Goal: Task Accomplishment & Management: Contribute content

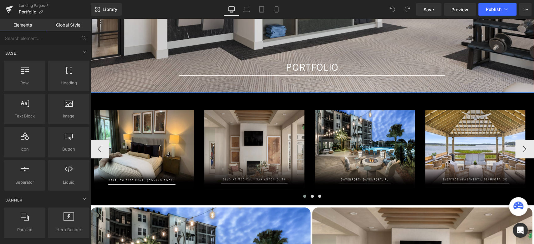
scroll to position [139, 0]
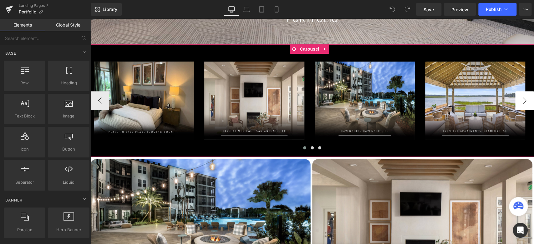
click at [521, 99] on button "›" at bounding box center [524, 100] width 19 height 19
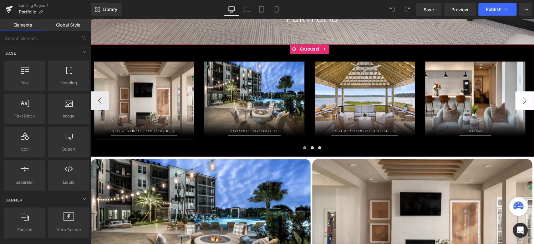
click at [521, 99] on button "›" at bounding box center [524, 100] width 19 height 19
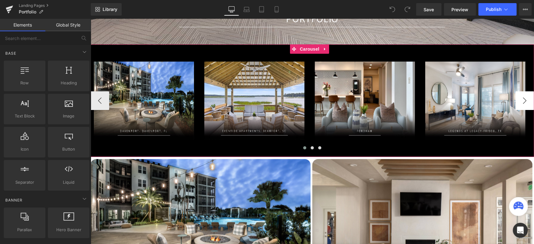
click at [521, 99] on button "›" at bounding box center [524, 100] width 19 height 19
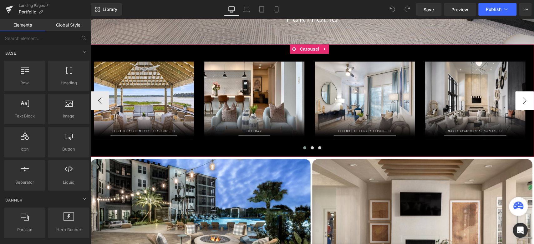
click at [521, 99] on button "›" at bounding box center [524, 100] width 19 height 19
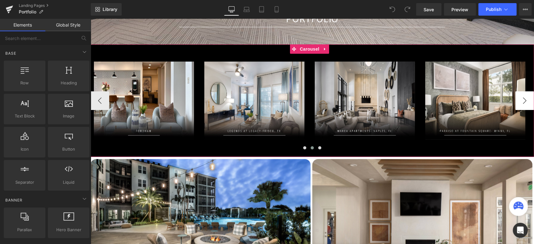
click at [521, 99] on button "›" at bounding box center [524, 100] width 19 height 19
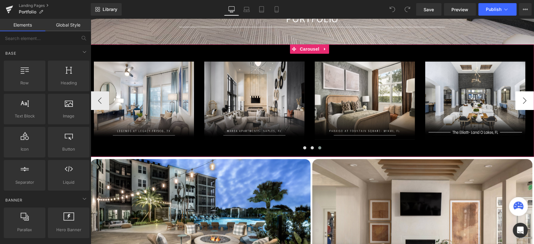
click at [521, 99] on button "›" at bounding box center [524, 100] width 19 height 19
click at [465, 101] on icon at bounding box center [465, 100] width 3 height 3
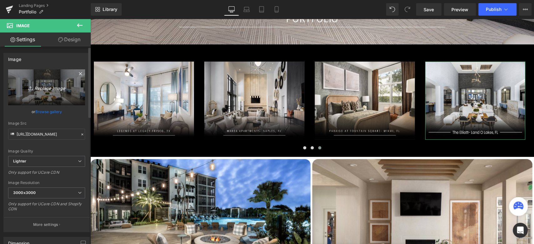
click at [28, 92] on link "Replace Image" at bounding box center [46, 87] width 77 height 36
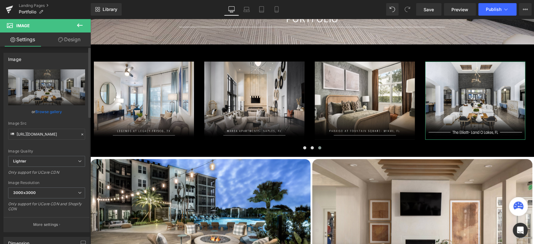
click at [51, 109] on link "Browse gallery" at bounding box center [48, 111] width 27 height 11
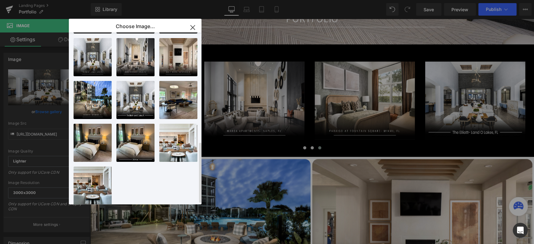
scroll to position [309, 0]
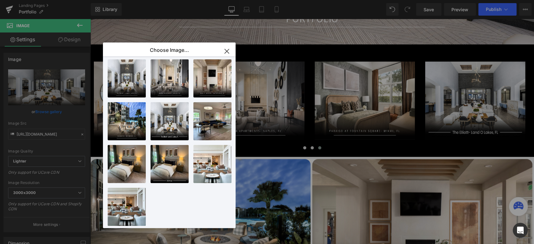
drag, startPoint x: 116, startPoint y: 25, endPoint x: 161, endPoint y: 48, distance: 50.1
click at [160, 48] on p "Choose Image..." at bounding box center [169, 50] width 39 height 6
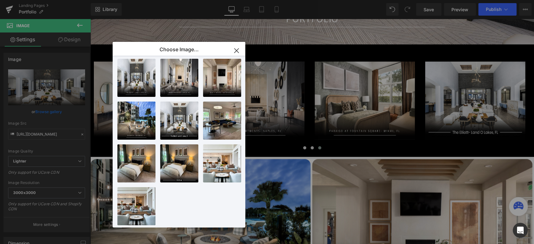
click at [175, 49] on p "Choose Image..." at bounding box center [178, 49] width 39 height 6
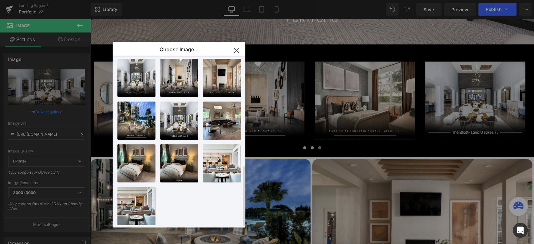
click at [177, 194] on div "gas lam...4-04.png 66.63 KB Delete image? Yes No 8L2A378...-min.jpg 1.03 MB Del…" at bounding box center [182, 143] width 130 height 175
drag, startPoint x: 177, startPoint y: 194, endPoint x: 166, endPoint y: 201, distance: 13.1
click at [166, 201] on div "gas lam...4-04.png 66.63 KB Delete image? Yes No 8L2A378...-min.jpg 1.03 MB Del…" at bounding box center [182, 143] width 130 height 175
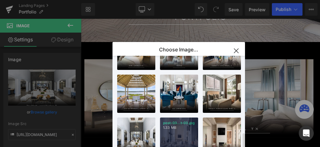
scroll to position [286, 0]
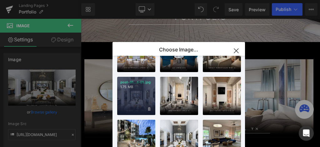
click at [143, 98] on div "post-01...t-01.jpg 1.75 MB" at bounding box center [136, 96] width 38 height 38
type input "https://ucarecdn.com/a9d86a80-9ce5-49c7-9cdf-8335fbac3a54/-/format/auto/-/previ…"
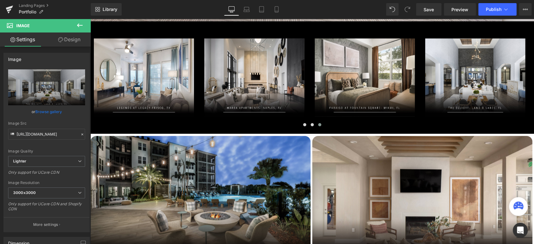
scroll to position [155, 0]
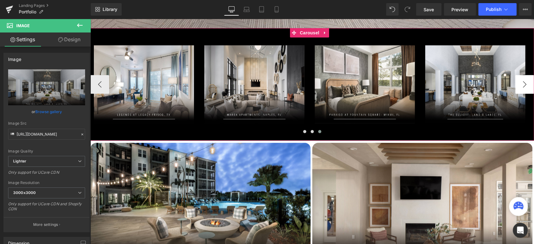
click at [521, 87] on button "›" at bounding box center [524, 84] width 19 height 19
click at [519, 87] on button "›" at bounding box center [524, 84] width 19 height 19
click at [515, 85] on button "›" at bounding box center [524, 84] width 19 height 19
click at [515, 84] on button "›" at bounding box center [524, 84] width 19 height 19
click at [104, 89] on button "‹" at bounding box center [99, 84] width 19 height 19
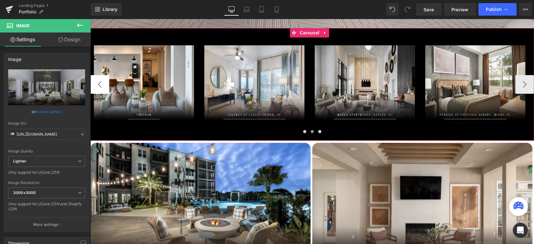
click at [106, 87] on button "‹" at bounding box center [99, 84] width 19 height 19
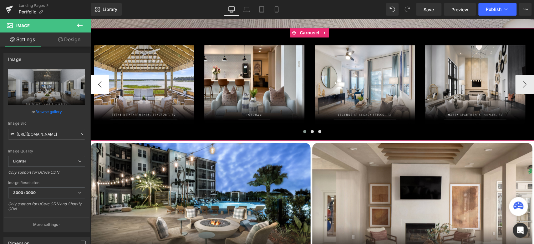
click at [105, 87] on button "‹" at bounding box center [99, 84] width 19 height 19
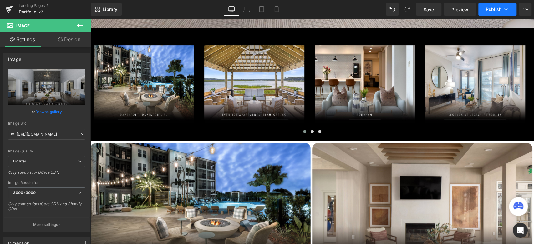
click at [491, 4] on button "Publish" at bounding box center [497, 9] width 38 height 13
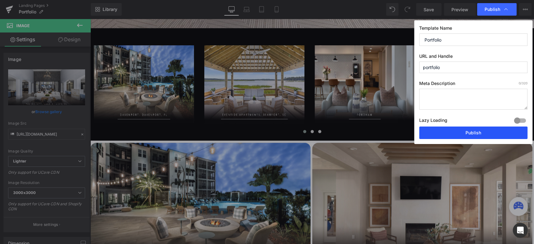
click at [471, 133] on button "Publish" at bounding box center [473, 133] width 108 height 13
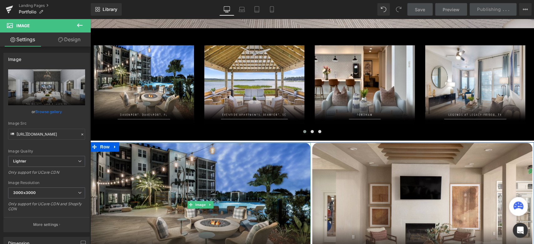
scroll to position [329, 0]
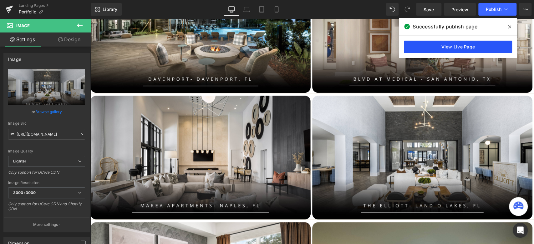
click at [498, 46] on link "View Live Page" at bounding box center [458, 47] width 108 height 13
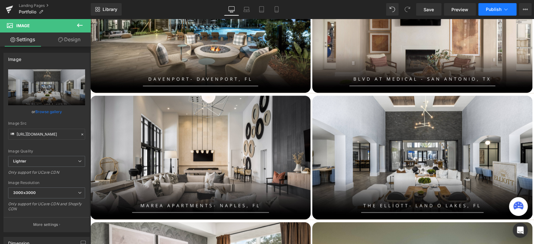
click at [485, 13] on button "Publish" at bounding box center [497, 9] width 38 height 13
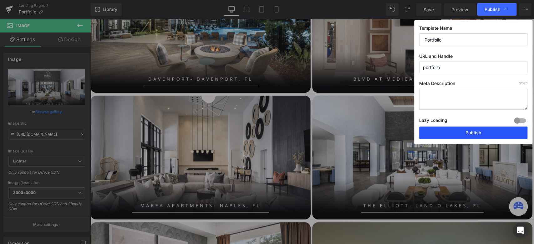
click at [459, 133] on button "Publish" at bounding box center [473, 133] width 108 height 13
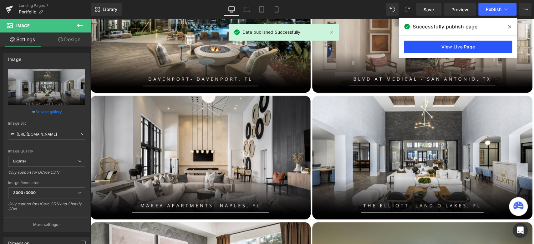
click at [445, 51] on link "View Live Page" at bounding box center [458, 47] width 108 height 13
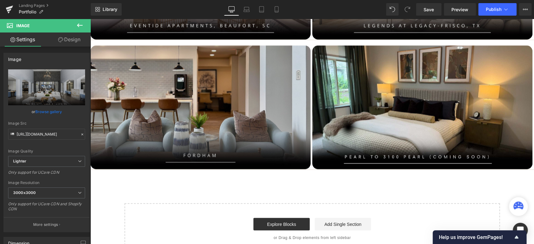
scroll to position [746, 0]
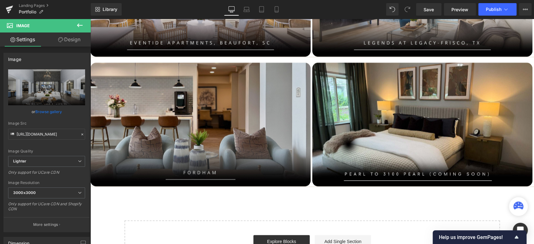
click at [237, 106] on img at bounding box center [200, 125] width 220 height 124
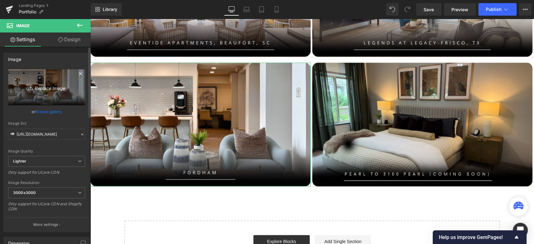
click at [45, 84] on icon "Replace Image" at bounding box center [47, 88] width 50 height 8
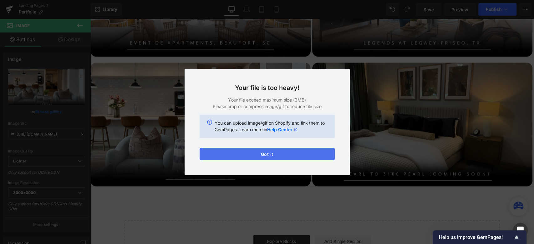
drag, startPoint x: 285, startPoint y: 152, endPoint x: 163, endPoint y: 123, distance: 125.3
click at [285, 152] on button "Got it" at bounding box center [267, 154] width 135 height 13
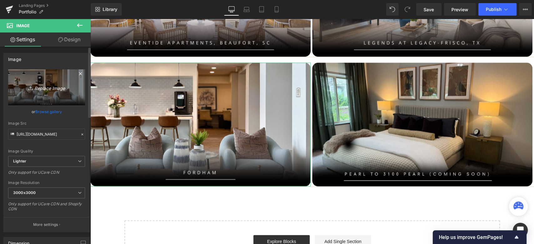
click at [49, 79] on link "Replace Image" at bounding box center [46, 87] width 77 height 36
click at [49, 94] on link "Replace Image" at bounding box center [46, 87] width 77 height 36
type input "C:\fakepath\Rosalia at Silverlake-06-min.jpg"
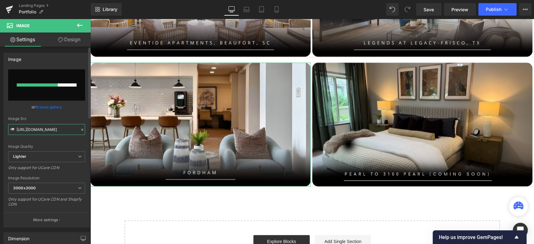
click at [50, 130] on input "https://ucarecdn.com/291c23f6-a0f3-4515-9243-c59ca7a9d68e/-/format/auto/-/previ…" at bounding box center [46, 129] width 77 height 11
click at [50, 129] on input "https://ucarecdn.com/291c23f6-a0f3-4515-9243-c59ca7a9d68e/-/format/auto/-/previ…" at bounding box center [46, 129] width 77 height 11
type input "https://ucarecdn.com/38f8f898-4989-41c9-9ba2-c0e01ad000f5/-/format/auto/-/previ…"
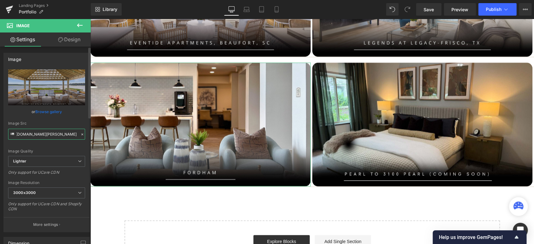
scroll to position [0, 219]
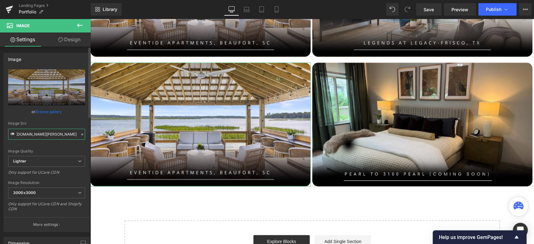
drag, startPoint x: 47, startPoint y: 129, endPoint x: 62, endPoint y: 129, distance: 14.7
click at [62, 129] on input "https://ucarecdn.com/38f8f898-4989-41c9-9ba2-c0e01ad000f5/-/format/auto/-/previ…" at bounding box center [46, 134] width 77 height 11
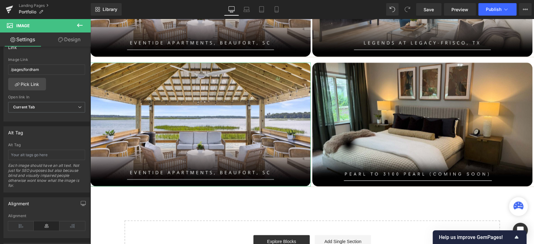
scroll to position [313, 0]
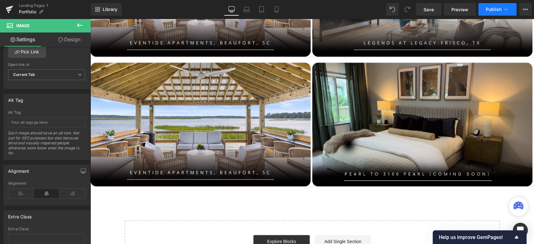
click at [495, 8] on span "Publish" at bounding box center [494, 9] width 16 height 5
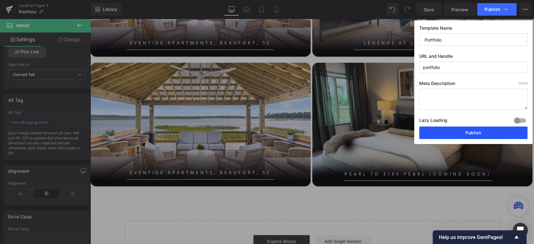
click at [462, 129] on button "Publish" at bounding box center [473, 133] width 108 height 13
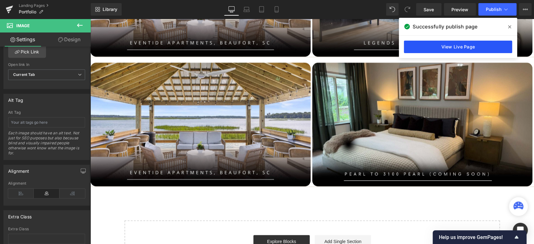
click at [443, 47] on link "View Live Page" at bounding box center [458, 47] width 108 height 13
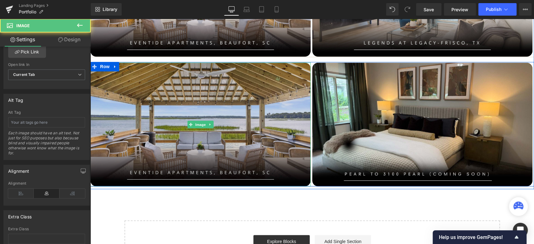
click at [161, 124] on img at bounding box center [200, 125] width 220 height 124
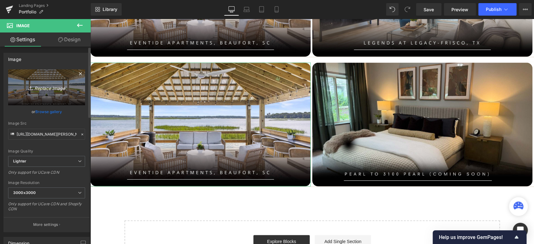
click at [51, 89] on icon "Replace Image" at bounding box center [47, 88] width 50 height 8
type input "C:\fakepath\Rosalia at Silverlake-05-min.jpg"
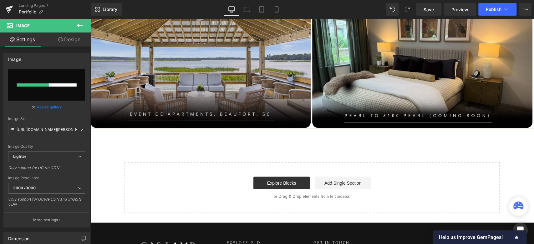
scroll to position [781, 0]
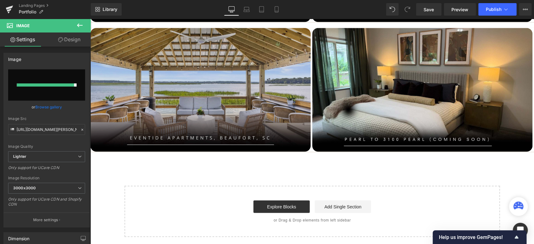
type input "https://ucarecdn.com/be3637d0-6ced-4068-9cf4-60f1e3d6746d/-/format/auto/-/previ…"
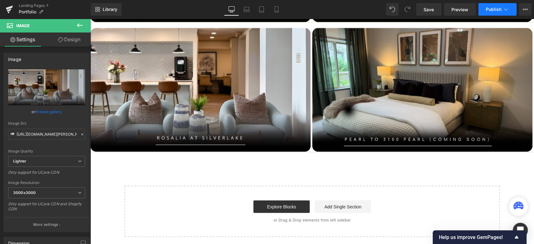
click at [488, 5] on button "Publish" at bounding box center [497, 9] width 38 height 13
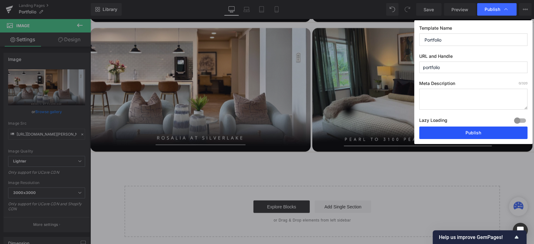
click at [464, 134] on button "Publish" at bounding box center [473, 133] width 108 height 13
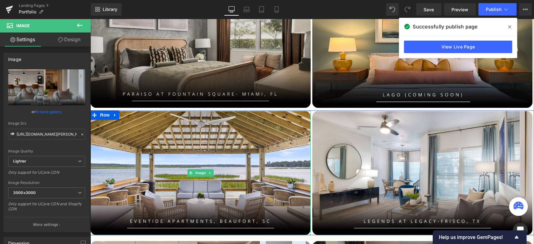
scroll to position [503, 0]
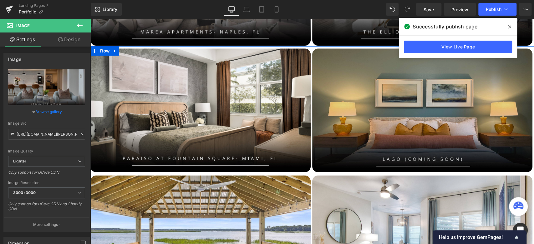
click at [433, 132] on img at bounding box center [422, 110] width 220 height 124
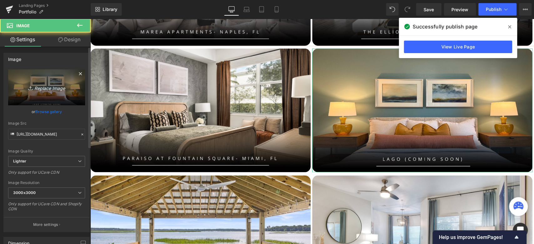
click at [48, 87] on icon "Replace Image" at bounding box center [47, 88] width 50 height 8
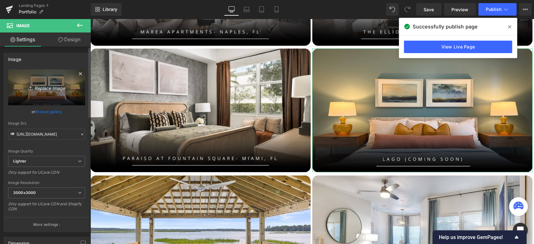
type input "C:\fakepath\Lago (coming soon)-10.jpg"
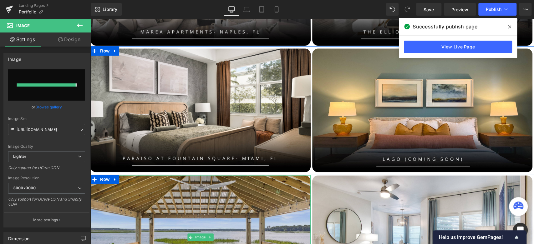
type input "https://ucarecdn.com/69dda703-e638-41c5-a9b4-9b5ec1fffbf4/-/format/auto/-/previ…"
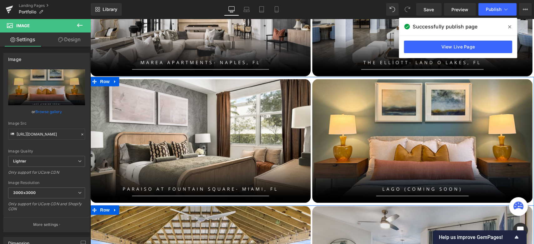
scroll to position [468, 0]
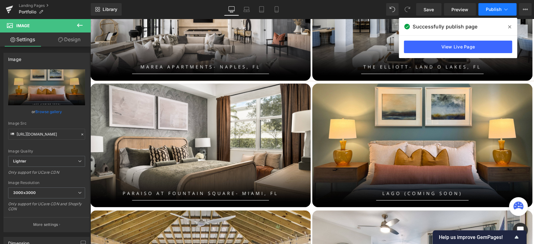
click at [493, 12] on button "Publish" at bounding box center [497, 9] width 38 height 13
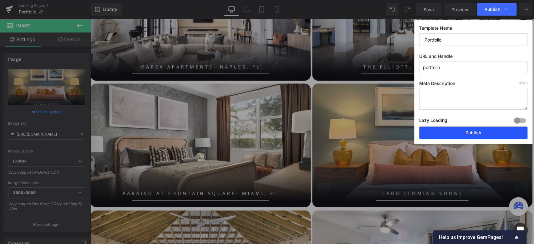
drag, startPoint x: 464, startPoint y: 134, endPoint x: 371, endPoint y: 112, distance: 96.1
click at [464, 134] on button "Publish" at bounding box center [473, 133] width 108 height 13
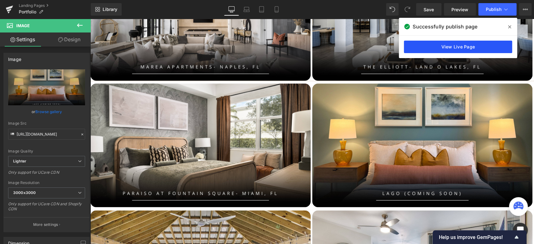
click at [470, 45] on link "View Live Page" at bounding box center [458, 47] width 108 height 13
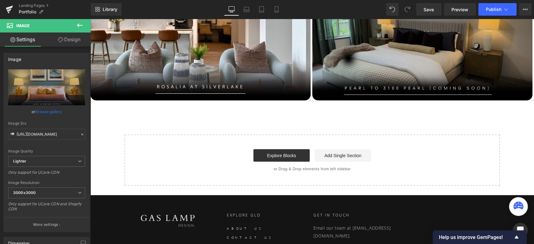
scroll to position [779, 0]
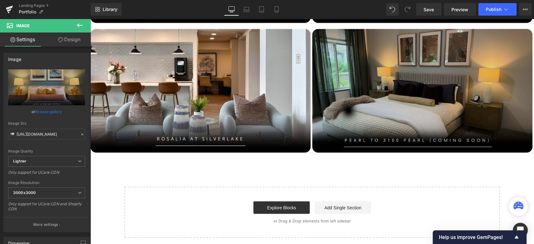
click at [352, 89] on img at bounding box center [422, 91] width 220 height 124
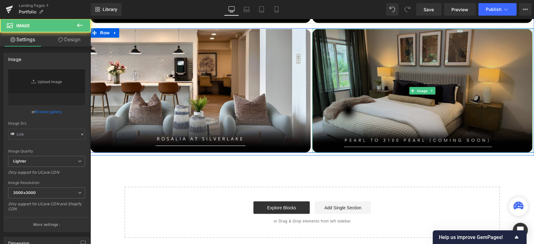
type input "https://ucarecdn.com/593a98fb-63d1-43af-8766-a7f2126b6cd1/-/format/auto/-/previ…"
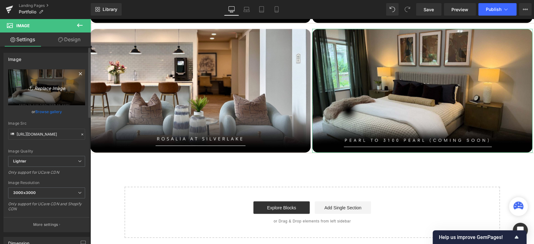
click at [51, 82] on link "Replace Image" at bounding box center [46, 87] width 77 height 36
click at [51, 74] on link "Replace Image" at bounding box center [46, 87] width 77 height 36
type input "C:\fakepath\3100 Pearl (coming soon)-09.jpg"
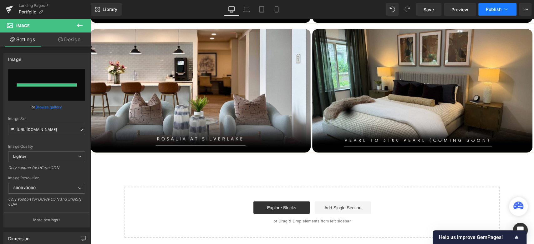
type input "https://ucarecdn.com/6114805e-8c3f-44f8-9605-aa28cbdfcb6c/-/format/auto/-/previ…"
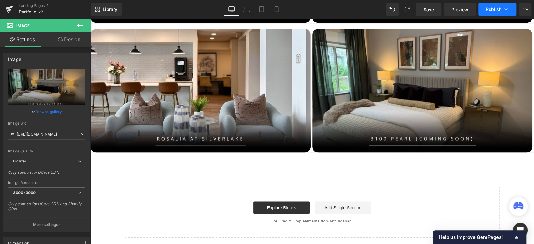
click at [494, 8] on span "Publish" at bounding box center [494, 9] width 16 height 5
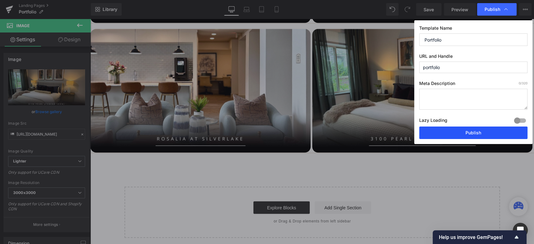
click at [471, 130] on button "Publish" at bounding box center [473, 133] width 108 height 13
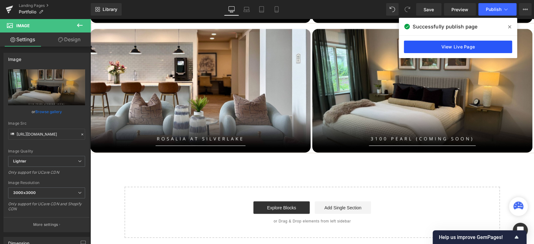
click at [461, 46] on link "View Live Page" at bounding box center [458, 47] width 108 height 13
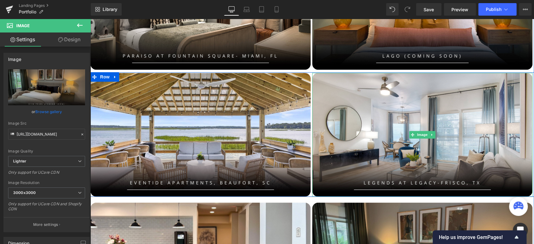
scroll to position [571, 0]
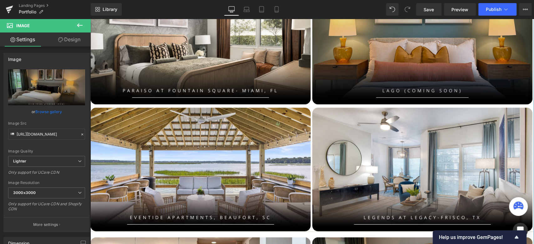
click at [404, 71] on img at bounding box center [422, 43] width 220 height 124
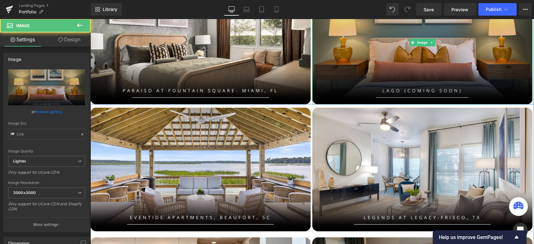
type input "https://ucarecdn.com/69dda703-e638-41c5-a9b4-9b5ec1fffbf4/-/format/auto/-/previ…"
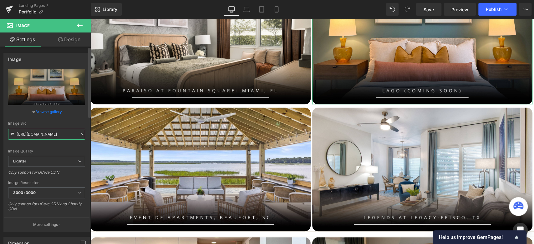
click at [45, 133] on input "https://ucarecdn.com/69dda703-e638-41c5-a9b4-9b5ec1fffbf4/-/format/auto/-/previ…" at bounding box center [46, 134] width 77 height 11
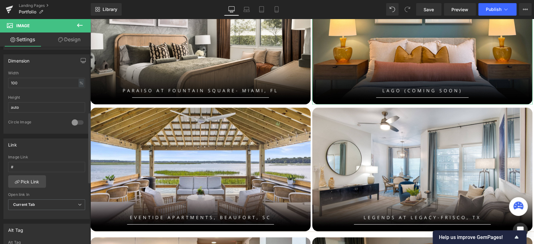
scroll to position [208, 0]
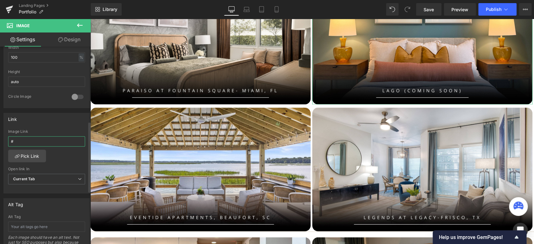
click at [43, 137] on input "#" at bounding box center [46, 141] width 77 height 10
paste input "https://gaslampdesign.com/pages/lago"
type input "https://gaslampdesign.com/pages/lago"
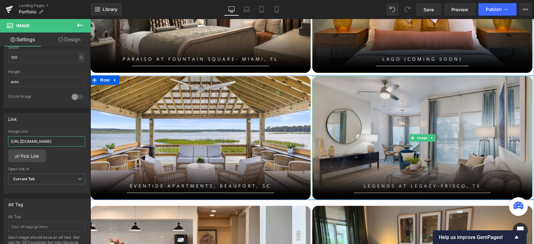
scroll to position [710, 0]
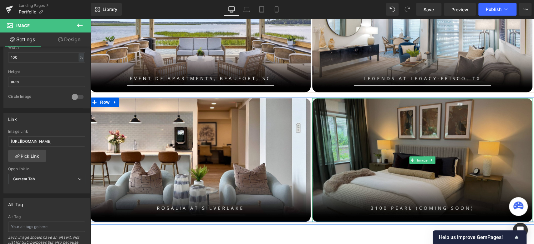
click at [380, 160] on img at bounding box center [422, 160] width 220 height 124
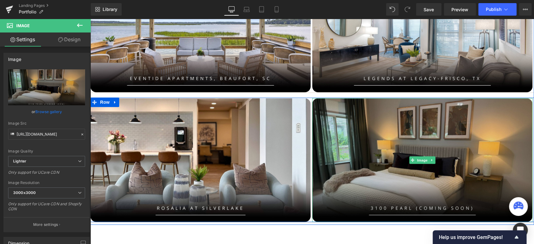
click at [403, 196] on img at bounding box center [422, 160] width 220 height 124
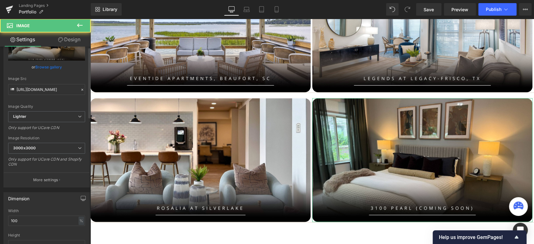
scroll to position [139, 0]
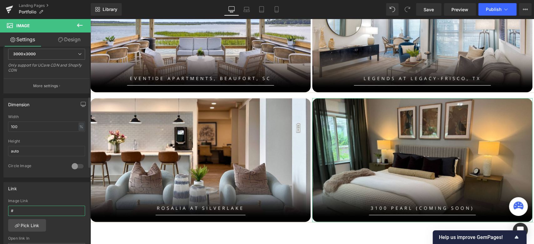
click at [20, 210] on input "#" at bounding box center [46, 211] width 77 height 10
type input "https://gaslampdesign.com/pages/3100-pearl"
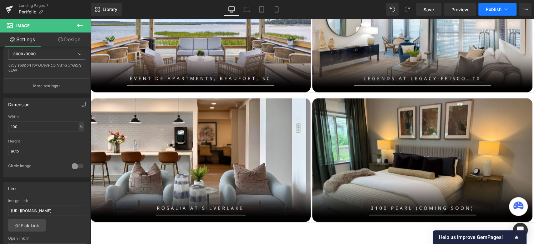
click at [490, 9] on span "Publish" at bounding box center [494, 9] width 16 height 5
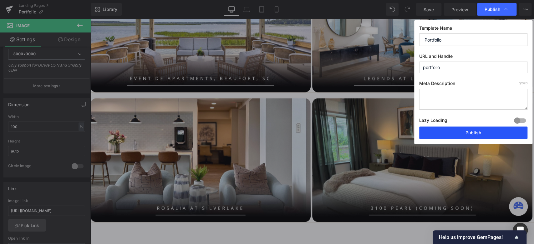
click at [470, 132] on button "Publish" at bounding box center [473, 133] width 108 height 13
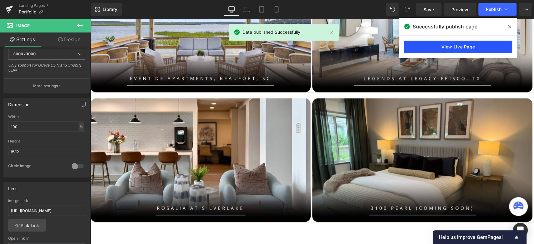
click at [465, 50] on link "View Live Page" at bounding box center [458, 47] width 108 height 13
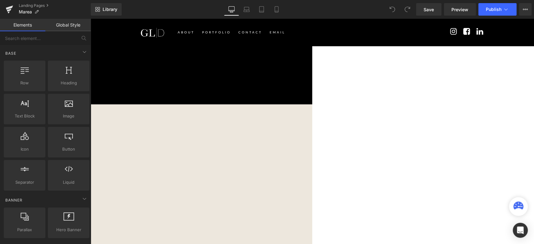
scroll to position [243, 0]
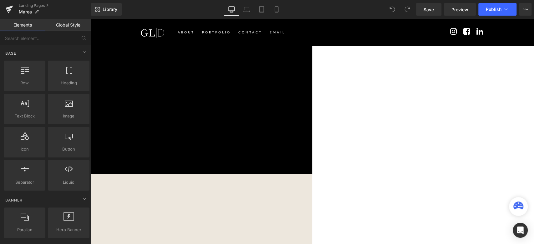
click at [90, 19] on span "Row" at bounding box center [90, 19] width 0 height 0
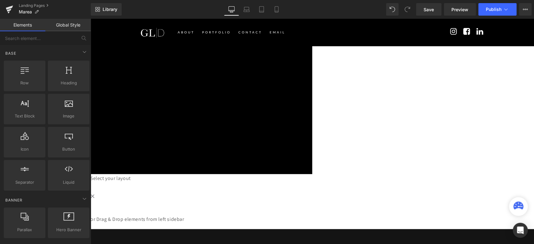
scroll to position [243, 0]
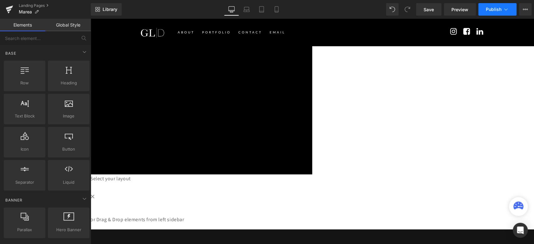
click at [494, 7] on span "Publish" at bounding box center [494, 9] width 16 height 5
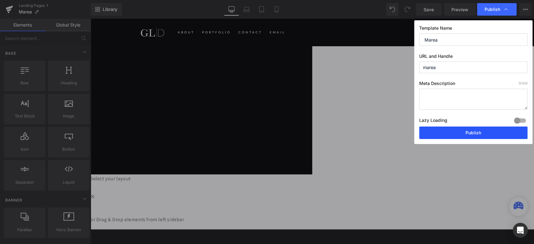
click at [456, 133] on button "Publish" at bounding box center [473, 133] width 108 height 13
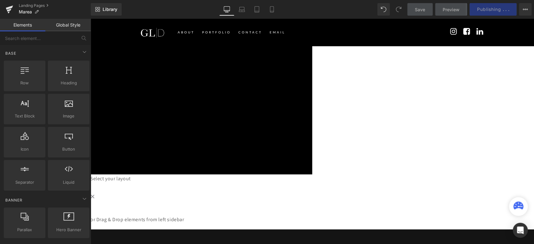
click at [314, 137] on main "Separator Row Marea Apartments Text Block The Marea Apartments in Naples, Flori…" at bounding box center [311, 16] width 443 height 426
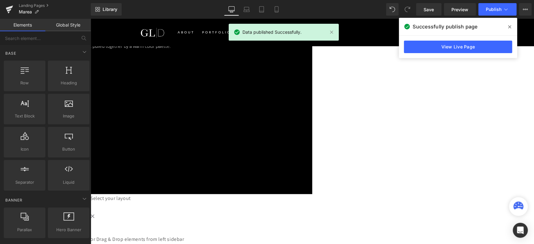
scroll to position [173, 0]
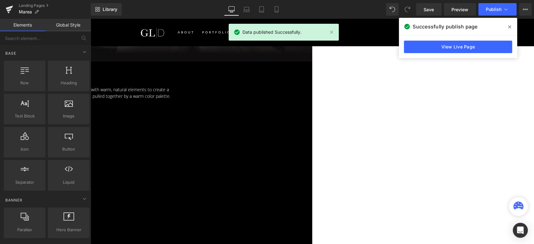
click at [299, 131] on div "Separator Row Marea Apartments Text Block The Marea Apartments in Naples, Flori…" at bounding box center [311, 83] width 443 height 421
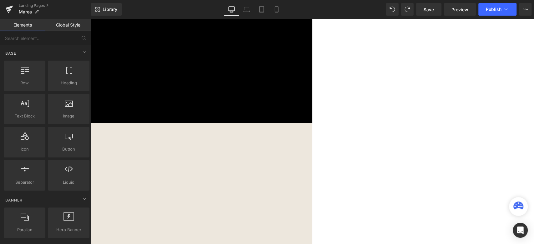
scroll to position [312, 0]
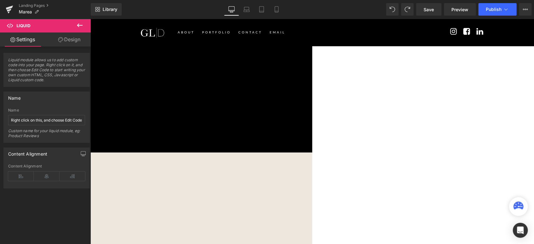
scroll to position [243, 0]
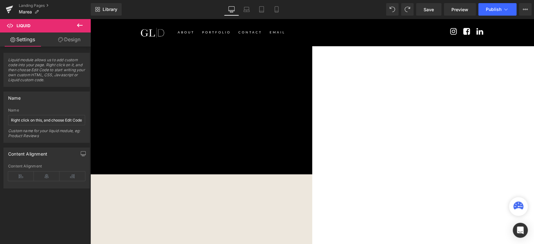
click at [90, 19] on link at bounding box center [90, 19] width 0 height 0
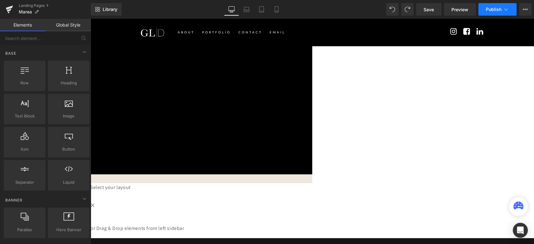
click at [493, 7] on span "Publish" at bounding box center [494, 9] width 16 height 5
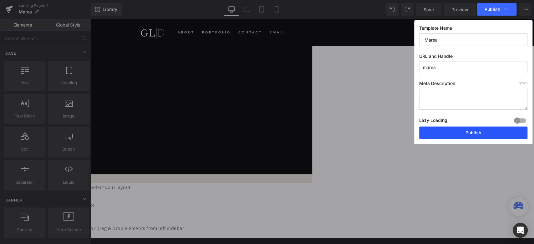
click at [463, 134] on button "Publish" at bounding box center [473, 133] width 108 height 13
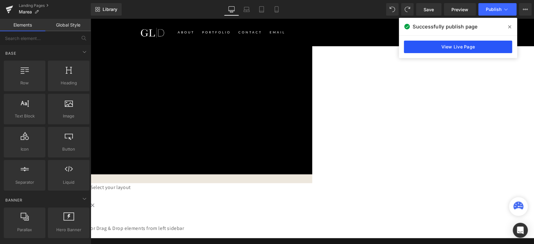
click at [439, 42] on link "View Live Page" at bounding box center [458, 47] width 108 height 13
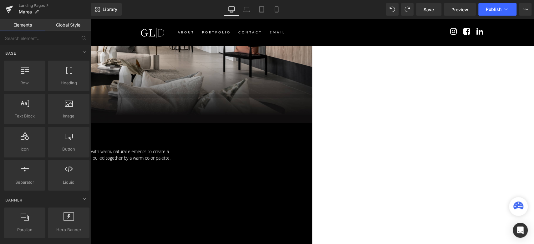
scroll to position [91, 0]
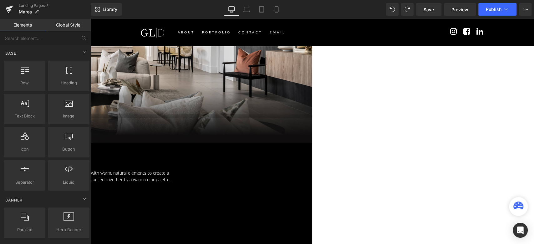
click at [186, 170] on p "The Marea Apartments in Naples, Florida is a perfect balance of modern, clean d…" at bounding box center [36, 176] width 300 height 13
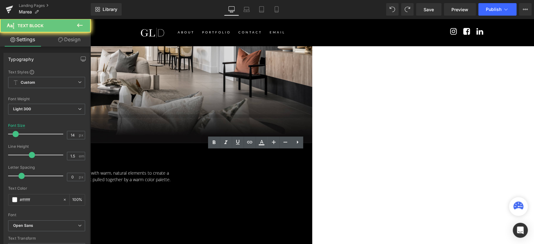
click at [186, 170] on p "The Marea Apartments in Naples, Florida is a perfect balance of modern, clean d…" at bounding box center [36, 176] width 300 height 13
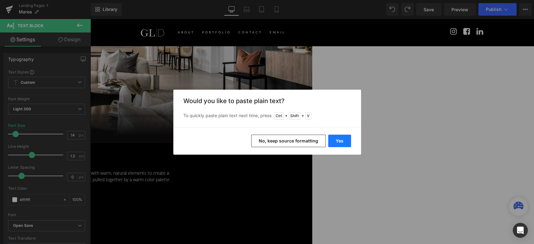
click at [337, 139] on button "Yes" at bounding box center [339, 141] width 23 height 13
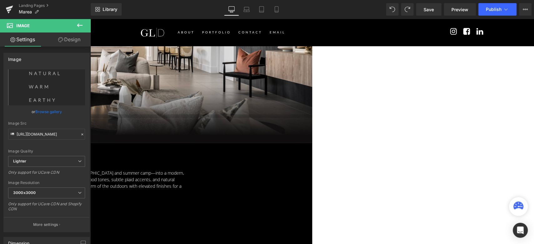
click at [46, 109] on link "Browse gallery" at bounding box center [48, 111] width 27 height 11
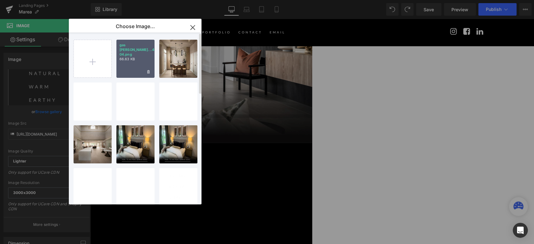
click at [123, 69] on div "gas lam...4-04.png 66.63 KB" at bounding box center [135, 59] width 38 height 38
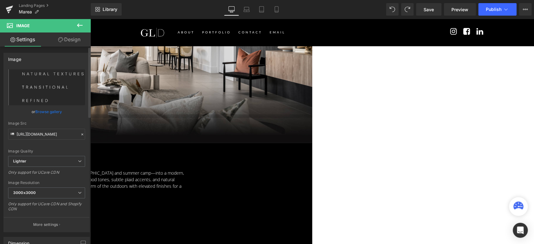
click at [45, 111] on link "Browse gallery" at bounding box center [48, 111] width 27 height 11
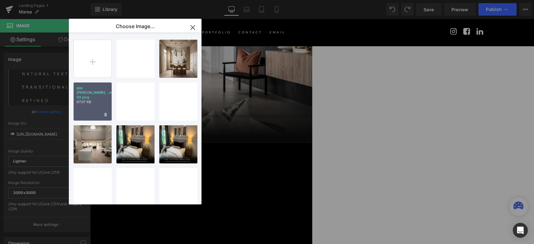
click at [87, 100] on p "67.07 KB" at bounding box center [93, 102] width 32 height 5
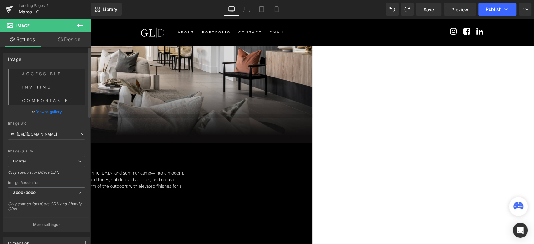
click at [48, 109] on link "Browse gallery" at bounding box center [48, 111] width 27 height 11
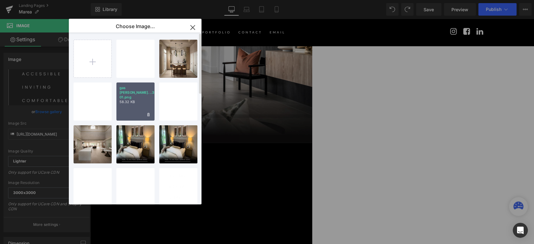
click at [138, 105] on div "gas lam...3-01.png 58.32 KB" at bounding box center [135, 102] width 38 height 38
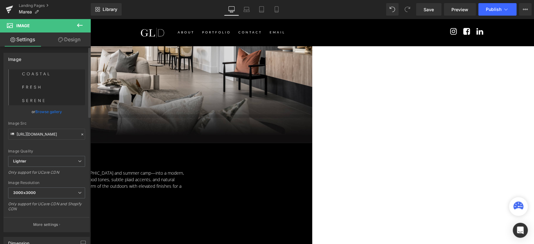
click at [44, 109] on link "Browse gallery" at bounding box center [48, 111] width 27 height 11
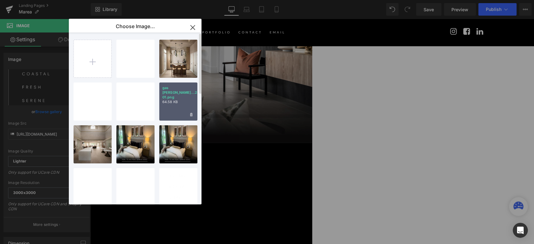
click at [167, 107] on div "gas lam...2-01.png 64.58 KB" at bounding box center [178, 102] width 38 height 38
type input "https://ucarecdn.com/b9dd2ba5-447e-445b-ba79-0b5849a366d6/-/format/auto/-/previ…"
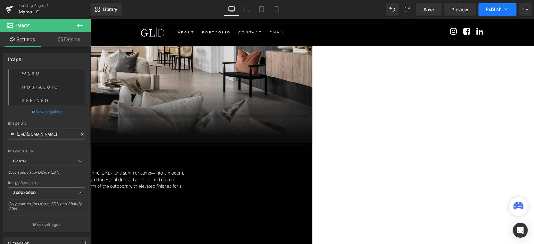
click at [493, 10] on span "Publish" at bounding box center [494, 9] width 16 height 5
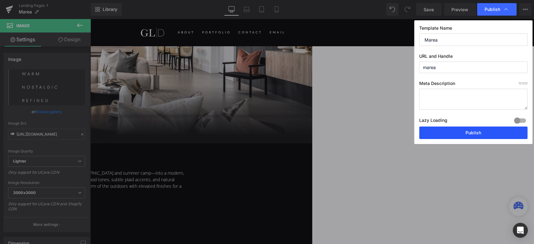
click at [458, 131] on button "Publish" at bounding box center [473, 133] width 108 height 13
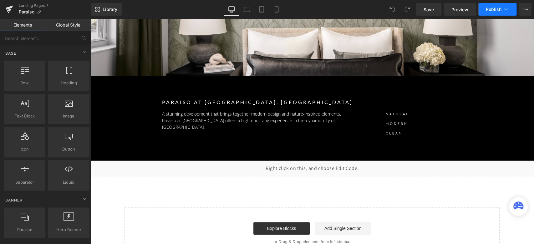
click at [487, 11] on span "Publish" at bounding box center [494, 9] width 16 height 5
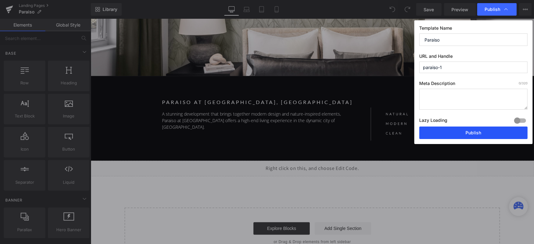
click at [443, 132] on button "Publish" at bounding box center [473, 133] width 108 height 13
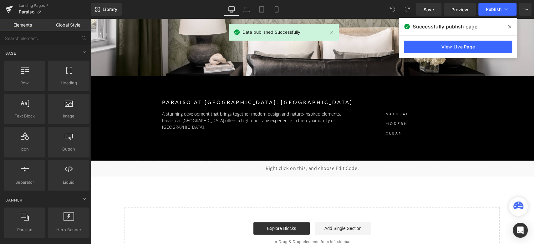
click at [450, 37] on div "View Live Page" at bounding box center [458, 47] width 118 height 23
click at [449, 47] on link "View Live Page" at bounding box center [458, 47] width 108 height 13
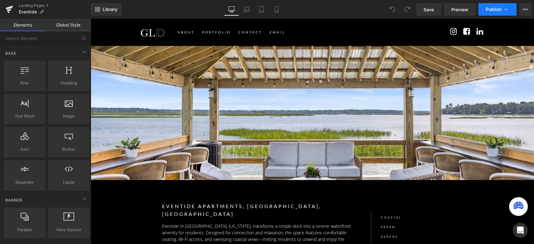
click at [488, 10] on span "Publish" at bounding box center [494, 9] width 16 height 5
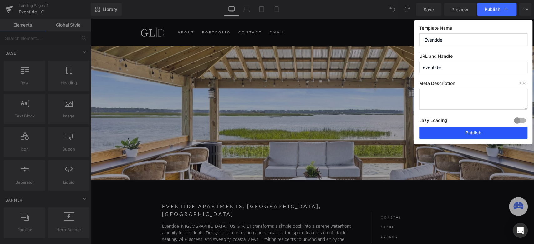
click at [449, 134] on button "Publish" at bounding box center [473, 133] width 108 height 13
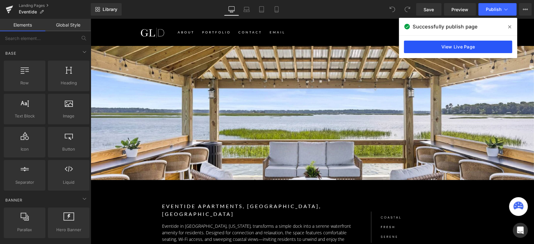
click at [450, 46] on link "View Live Page" at bounding box center [458, 47] width 108 height 13
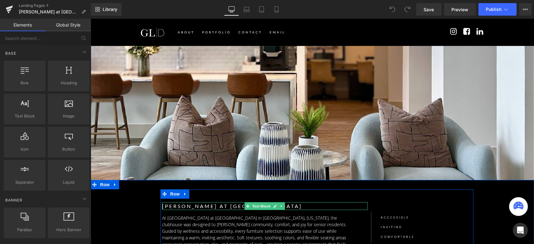
click at [192, 205] on p "[PERSON_NAME] at [GEOGRAPHIC_DATA]" at bounding box center [264, 206] width 205 height 8
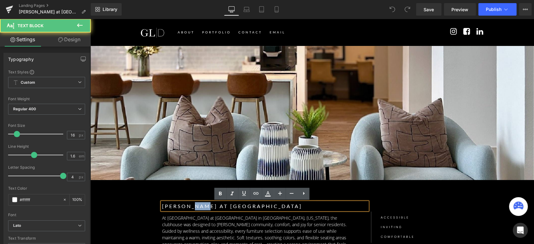
click at [192, 204] on p "[PERSON_NAME] at [GEOGRAPHIC_DATA]" at bounding box center [264, 206] width 205 height 8
copy p "[PERSON_NAME] at [GEOGRAPHIC_DATA]"
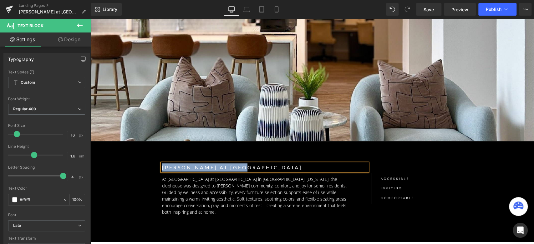
scroll to position [35, 0]
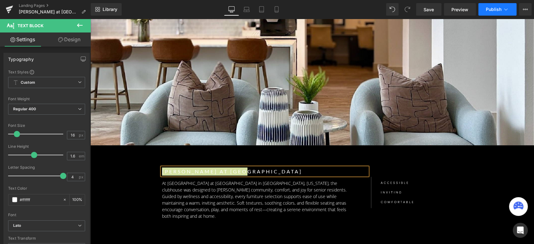
click at [489, 8] on span "Publish" at bounding box center [494, 9] width 16 height 5
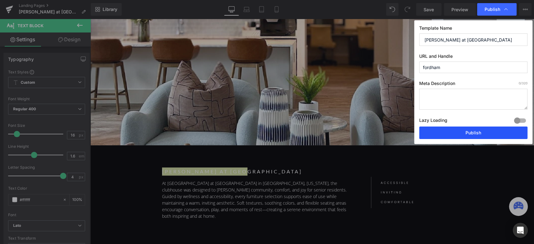
click at [454, 132] on button "Publish" at bounding box center [473, 133] width 108 height 13
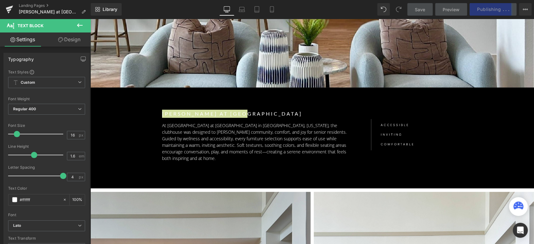
scroll to position [69, 0]
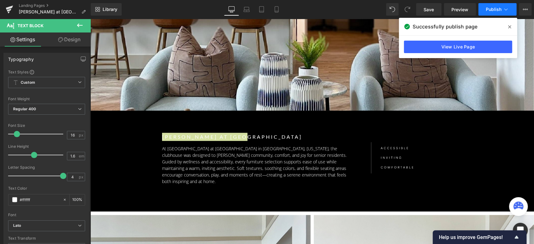
click at [493, 15] on button "Publish" at bounding box center [497, 9] width 38 height 13
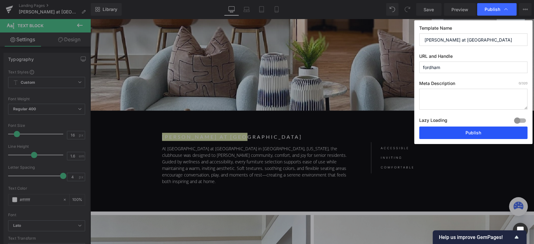
click at [471, 127] on button "Publish" at bounding box center [473, 133] width 108 height 13
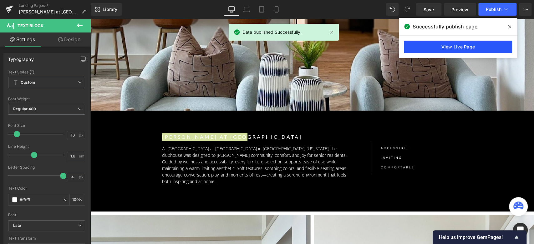
click at [465, 46] on link "View Live Page" at bounding box center [458, 47] width 108 height 13
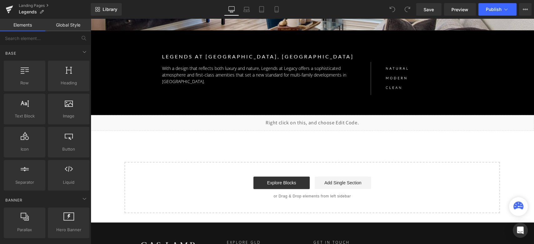
scroll to position [174, 0]
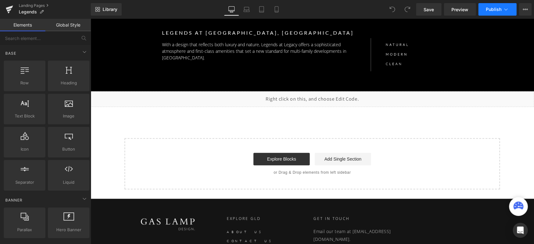
click at [495, 10] on span "Publish" at bounding box center [494, 9] width 16 height 5
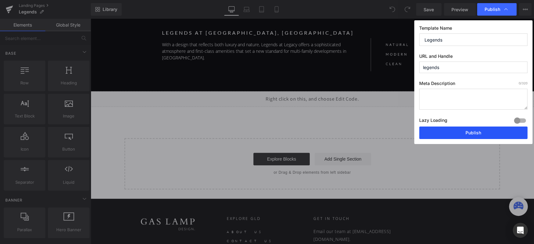
click at [474, 135] on button "Publish" at bounding box center [473, 133] width 108 height 13
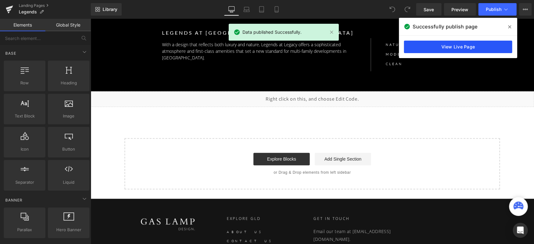
click at [445, 48] on link "View Live Page" at bounding box center [458, 47] width 108 height 13
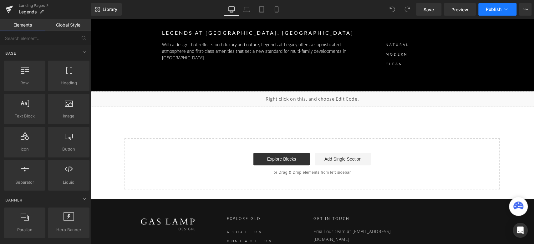
click at [489, 7] on span "Publish" at bounding box center [494, 9] width 16 height 5
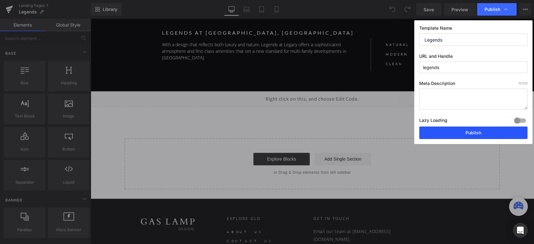
click at [471, 131] on button "Publish" at bounding box center [473, 133] width 108 height 13
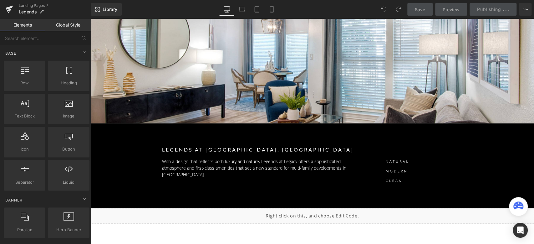
scroll to position [35, 0]
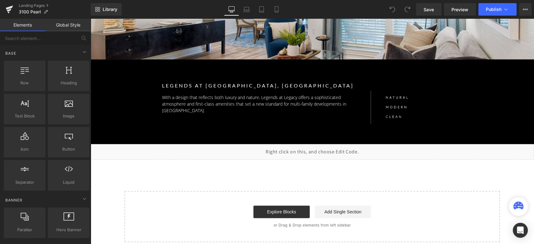
scroll to position [125, 0]
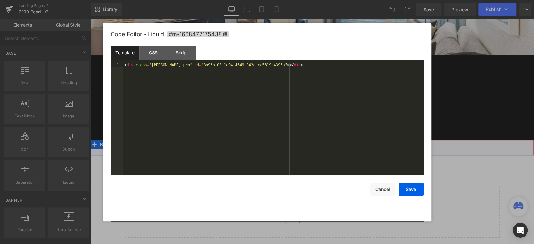
click at [316, 144] on div "Liquid" at bounding box center [311, 148] width 443 height 16
click at [226, 82] on div "< div class = "[PERSON_NAME]-pro" id = "8b93bf00-1c94-4649-842e-ca5319a4393a" >…" at bounding box center [273, 123] width 300 height 121
click at [416, 187] on button "Save" at bounding box center [410, 189] width 25 height 13
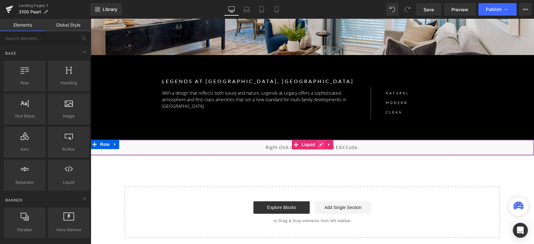
click at [317, 144] on div "Liquid" at bounding box center [311, 148] width 443 height 16
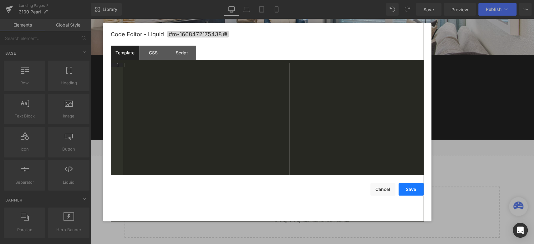
click at [403, 188] on button "Save" at bounding box center [410, 189] width 25 height 13
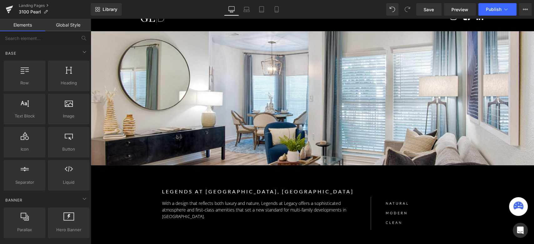
scroll to position [0, 0]
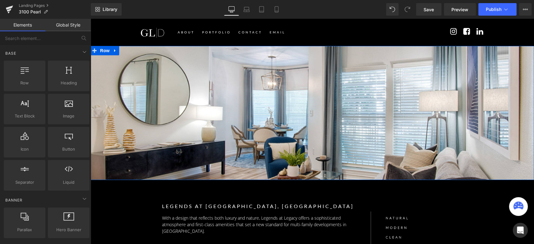
click at [187, 57] on div "Separator Row" at bounding box center [311, 113] width 443 height 134
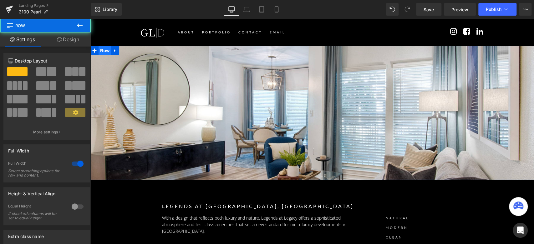
click at [105, 52] on span "Row" at bounding box center [105, 50] width 13 height 9
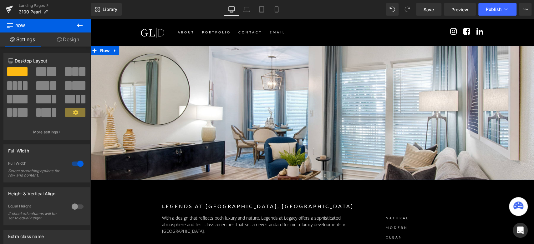
click at [70, 39] on link "Design" at bounding box center [67, 40] width 45 height 14
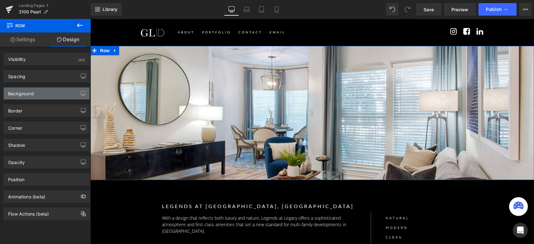
click at [72, 91] on div "Background" at bounding box center [47, 94] width 86 height 12
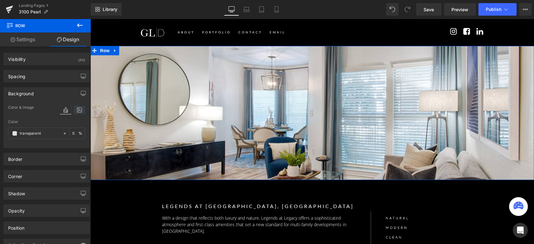
click at [79, 111] on icon at bounding box center [79, 110] width 11 height 8
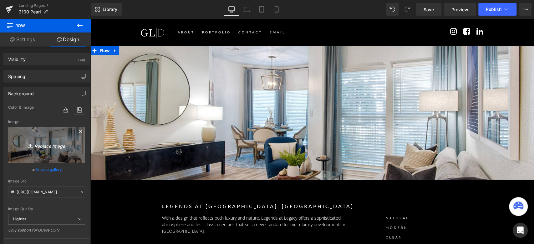
click at [61, 131] on link "Replace Image" at bounding box center [46, 145] width 77 height 36
type input "C:\fakepath\IMG_3301-01.jpg"
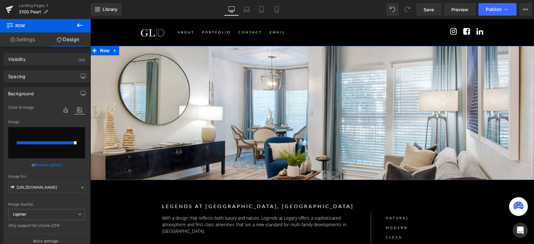
type input "[URL][DOMAIN_NAME]"
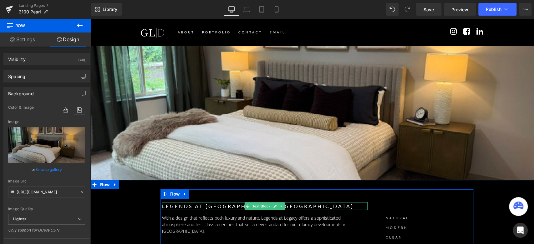
click at [184, 207] on p "Legends at [GEOGRAPHIC_DATA], [GEOGRAPHIC_DATA]" at bounding box center [264, 206] width 205 height 8
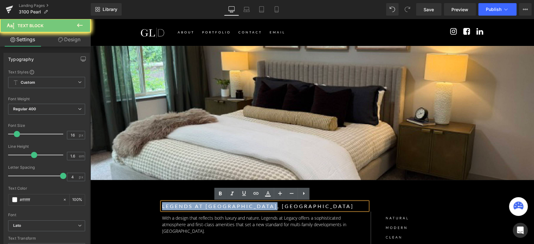
click at [184, 207] on p "Legends at [GEOGRAPHIC_DATA], [GEOGRAPHIC_DATA]" at bounding box center [264, 206] width 205 height 8
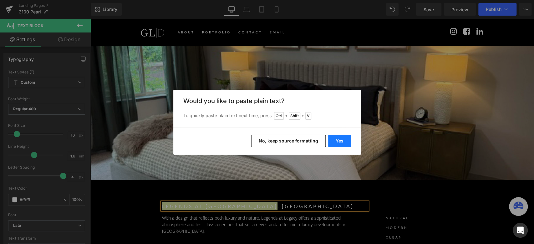
click at [337, 141] on button "Yes" at bounding box center [339, 141] width 23 height 13
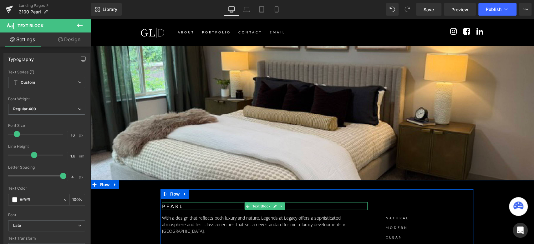
click at [162, 207] on p "Pearl" at bounding box center [264, 206] width 205 height 8
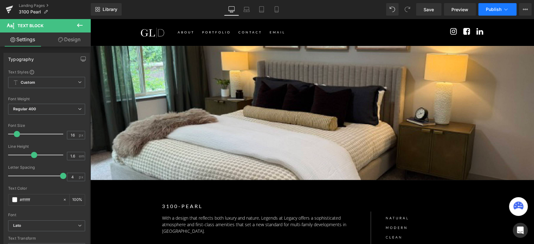
click at [496, 10] on span "Publish" at bounding box center [494, 9] width 16 height 5
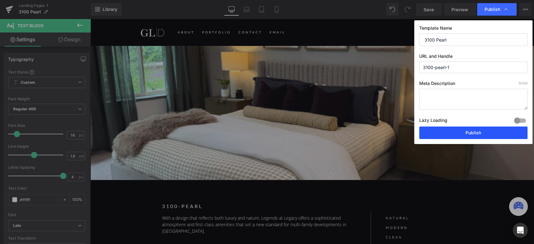
click at [468, 133] on button "Publish" at bounding box center [473, 133] width 108 height 13
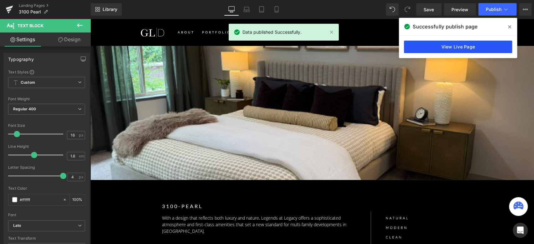
click at [453, 47] on link "View Live Page" at bounding box center [458, 47] width 108 height 13
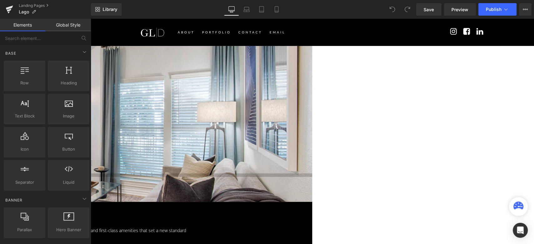
click at [90, 19] on span "Row" at bounding box center [90, 19] width 0 height 0
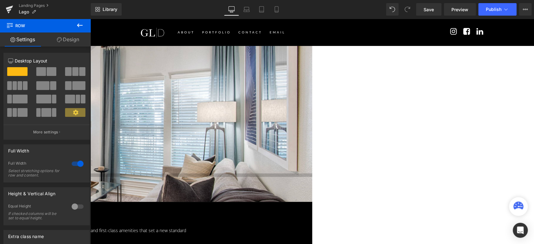
click at [77, 39] on link "Design" at bounding box center [67, 40] width 45 height 14
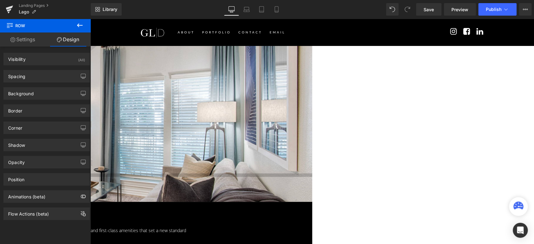
click at [53, 100] on div "Border Border Style Custom Custom Setup Global Style Custom Setup Global Style …" at bounding box center [47, 108] width 94 height 17
click at [59, 98] on div "Background" at bounding box center [47, 94] width 86 height 12
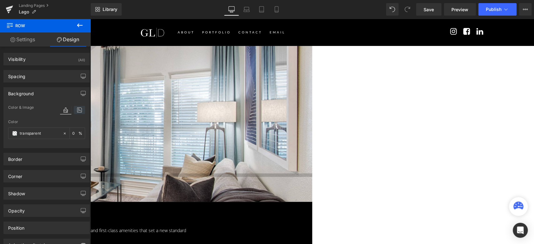
click at [77, 109] on icon at bounding box center [79, 110] width 11 height 8
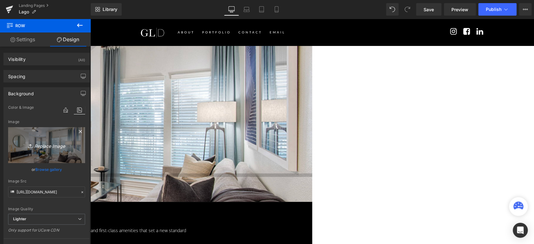
click at [55, 145] on icon "Replace Image" at bounding box center [47, 145] width 50 height 8
click at [48, 139] on link "Replace Image" at bounding box center [46, 145] width 77 height 36
type input "C:\fakepath\Lago-10.jpg"
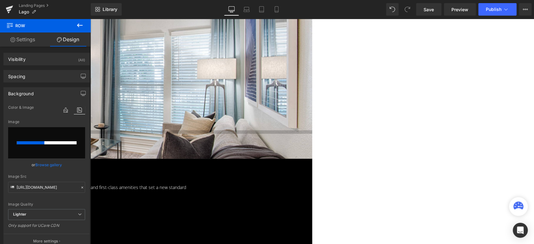
scroll to position [69, 0]
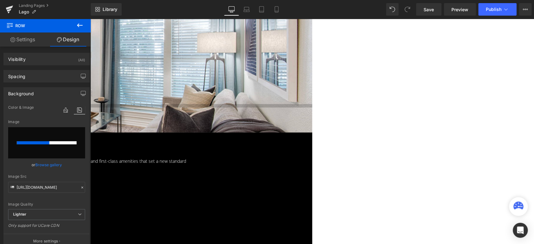
click at [199, 145] on p "Legends at [GEOGRAPHIC_DATA], [GEOGRAPHIC_DATA]" at bounding box center [42, 149] width 313 height 8
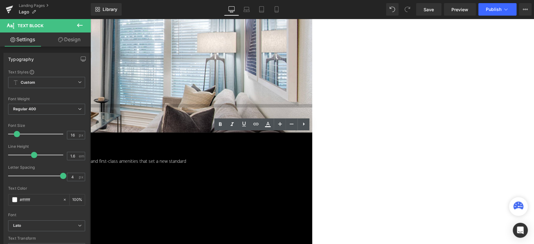
click at [199, 145] on p "Legends at [GEOGRAPHIC_DATA], [GEOGRAPHIC_DATA]" at bounding box center [42, 149] width 313 height 8
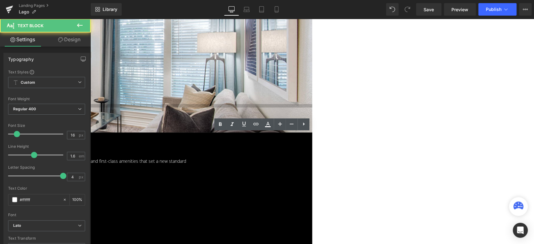
click at [199, 145] on p "Legends at [GEOGRAPHIC_DATA], [GEOGRAPHIC_DATA]" at bounding box center [42, 149] width 313 height 8
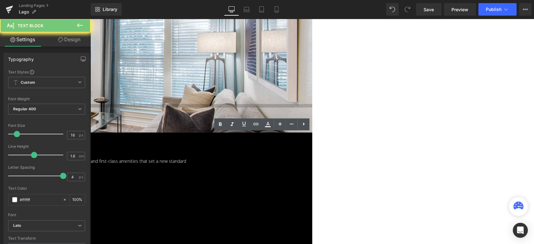
click at [199, 145] on p "Legends at [GEOGRAPHIC_DATA], [GEOGRAPHIC_DATA]" at bounding box center [42, 149] width 313 height 8
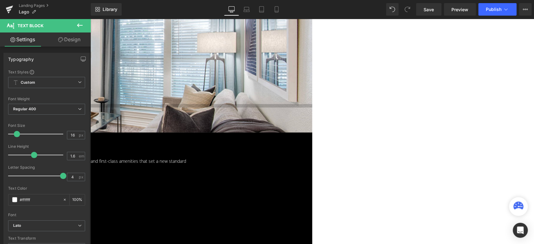
click at [185, 191] on div "Lago Text Block With a design that reflects both luxury and nature, Legends at …" at bounding box center [90, 224] width 443 height 183
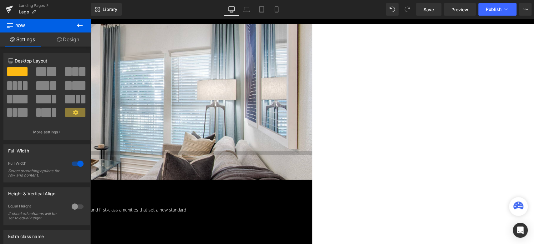
scroll to position [0, 0]
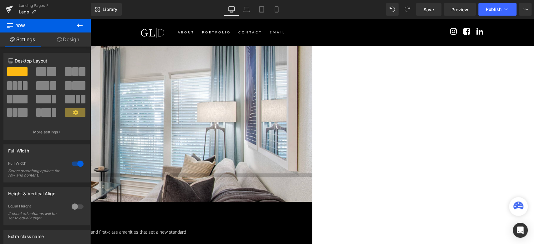
click at [130, 61] on div "Separator Row" at bounding box center [90, 124] width 443 height 156
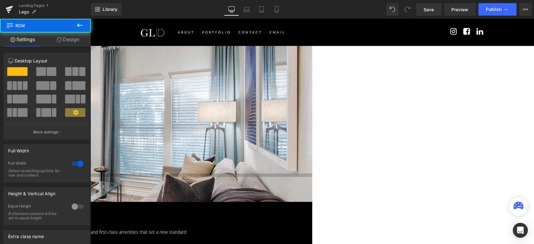
click at [90, 19] on span "Row" at bounding box center [90, 19] width 0 height 0
click at [66, 41] on link "Design" at bounding box center [67, 40] width 45 height 14
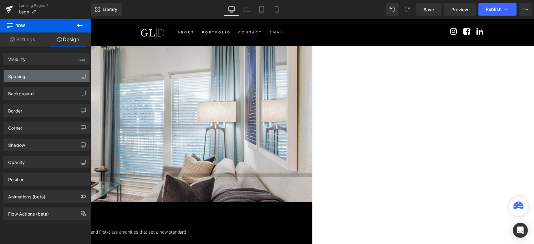
type input "[URL][DOMAIN_NAME]"
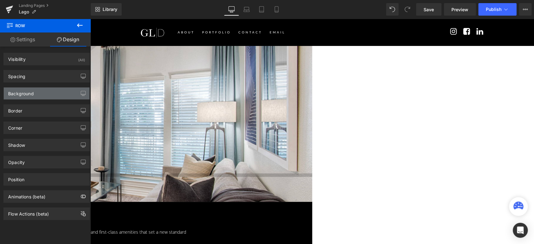
click at [51, 92] on div "Background" at bounding box center [47, 94] width 86 height 12
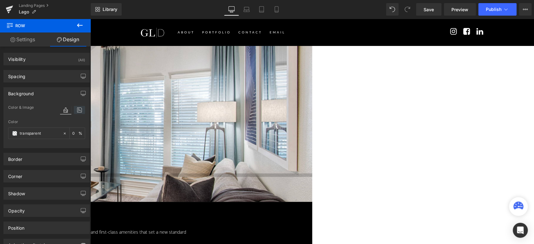
click at [82, 109] on icon at bounding box center [79, 110] width 11 height 8
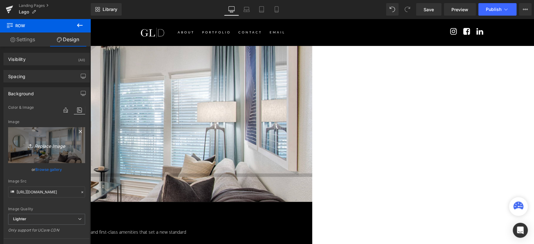
click at [53, 140] on link "Replace Image" at bounding box center [46, 145] width 77 height 36
type input "C:\fakepath\Lago-10.jpg"
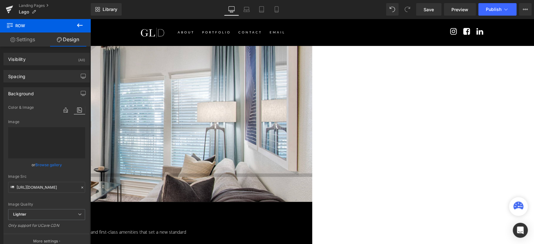
type input "https://ucarecdn.com/e7a02ae8-a728-412b-8daf-04ecabd419f1/-/format/auto/-/previ…"
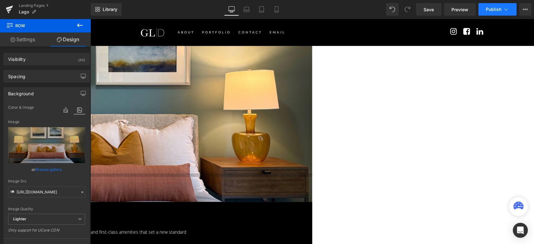
click at [492, 8] on span "Publish" at bounding box center [494, 9] width 16 height 5
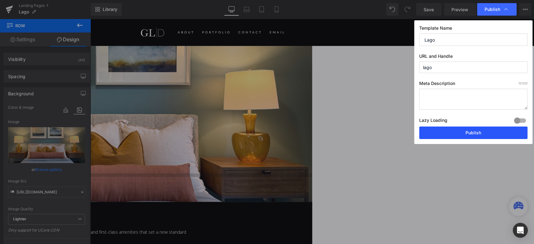
click at [469, 134] on button "Publish" at bounding box center [473, 133] width 108 height 13
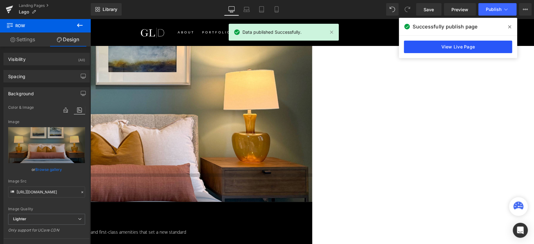
click at [428, 43] on link "View Live Page" at bounding box center [458, 47] width 108 height 13
